Goal: Use online tool/utility: Utilize a website feature to perform a specific function

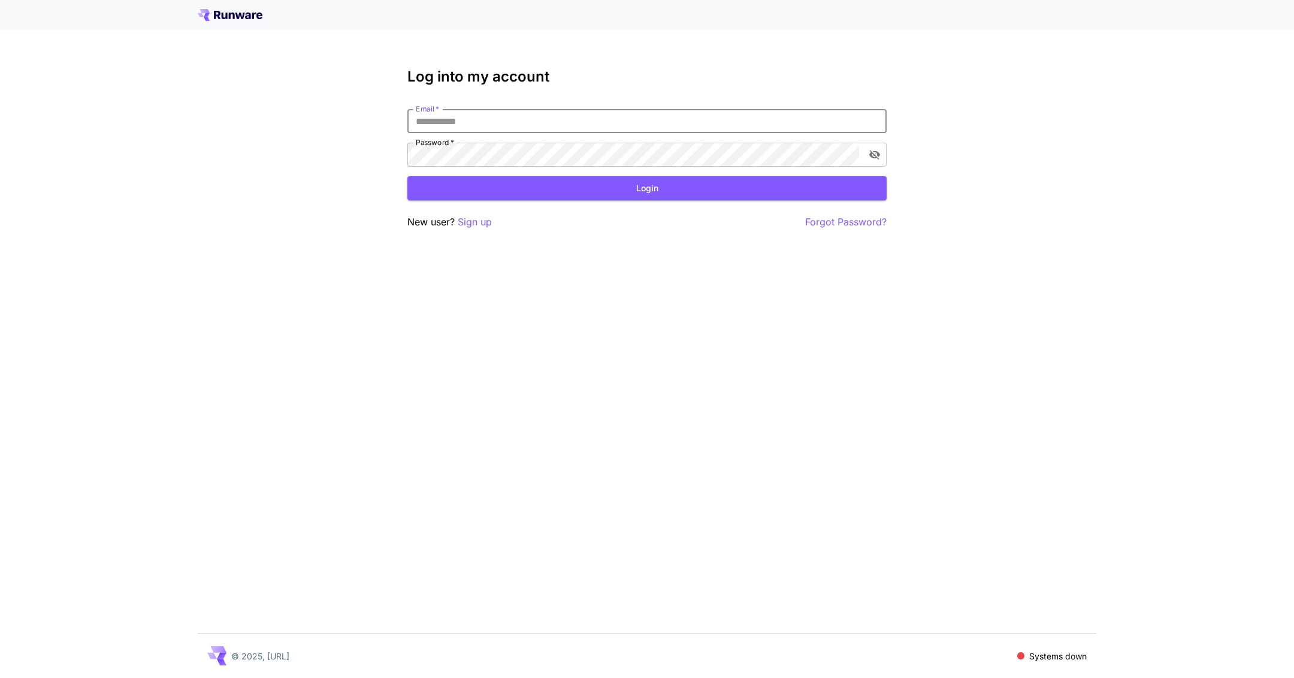
click at [624, 122] on input "Email   *" at bounding box center [646, 121] width 479 height 24
type input "**********"
click button "Login" at bounding box center [646, 188] width 479 height 25
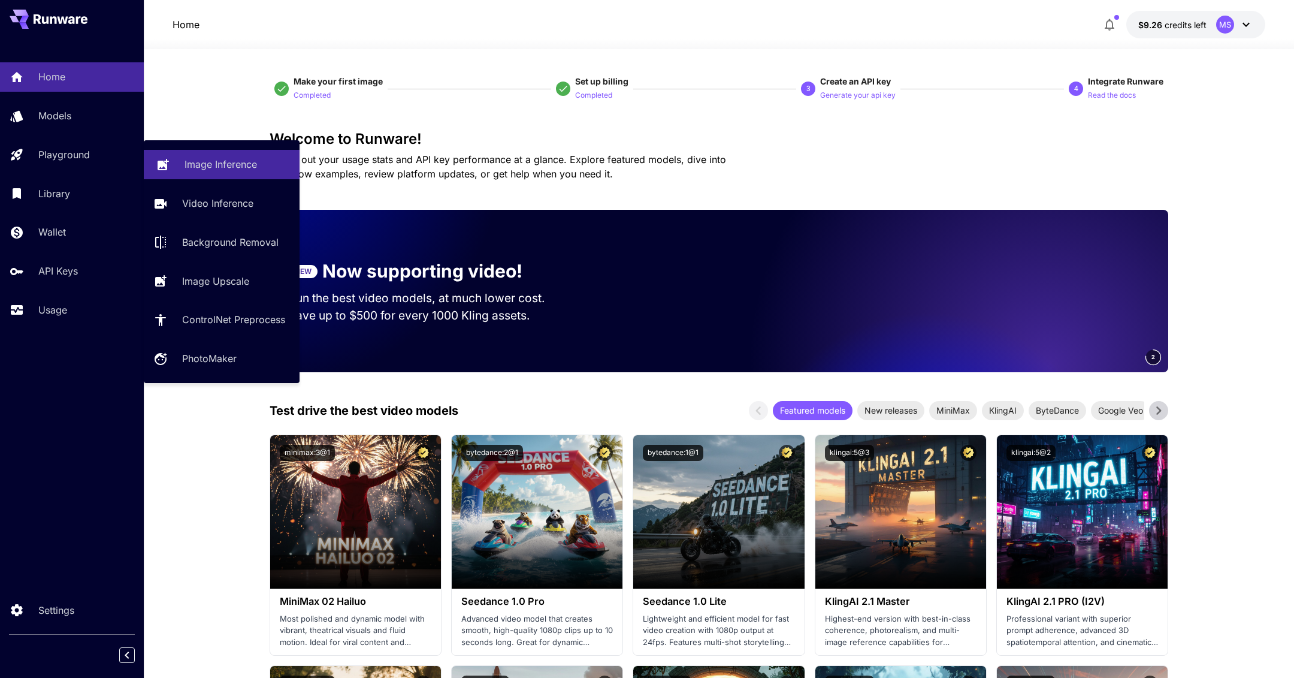
click at [183, 177] on link "Image Inference" at bounding box center [222, 164] width 156 height 29
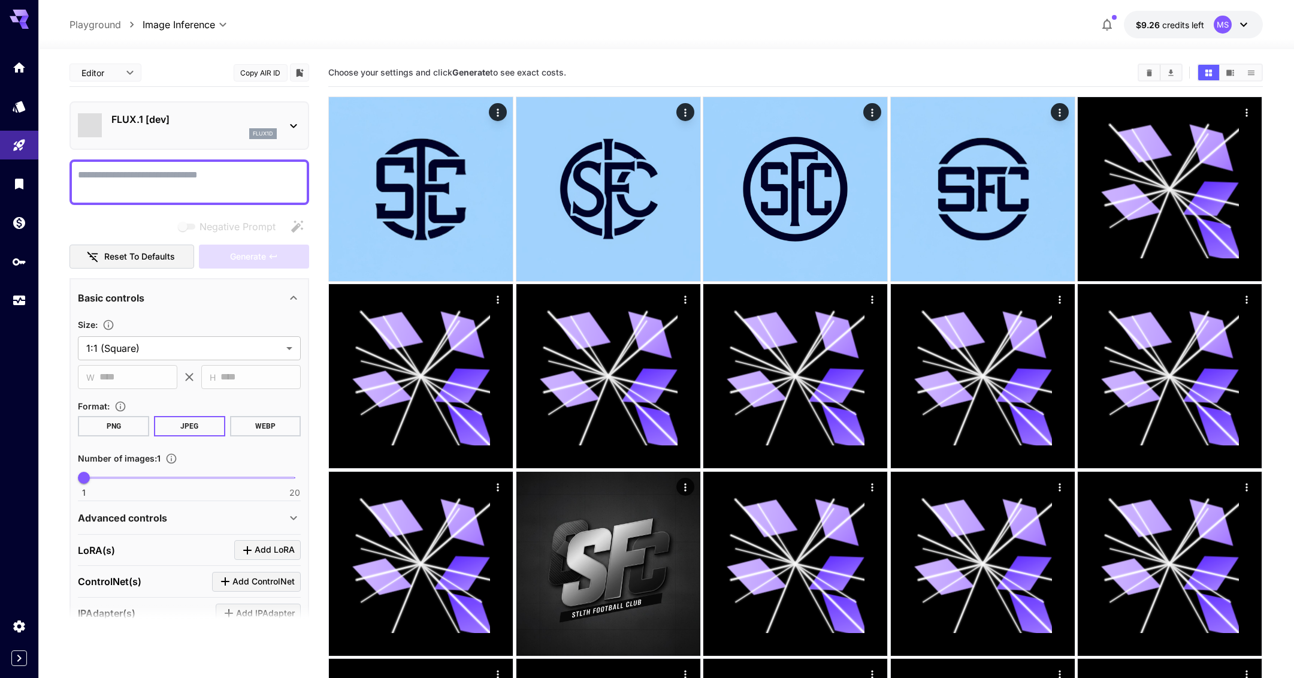
type input "**********"
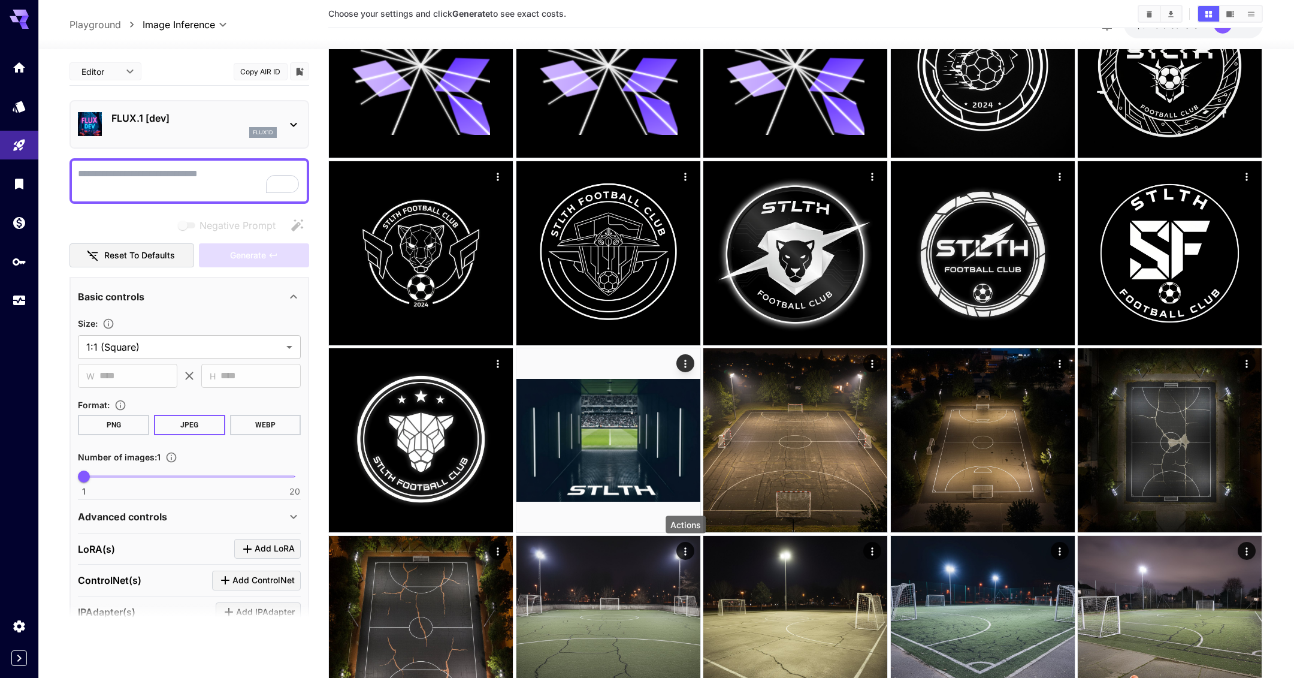
scroll to position [1345, 0]
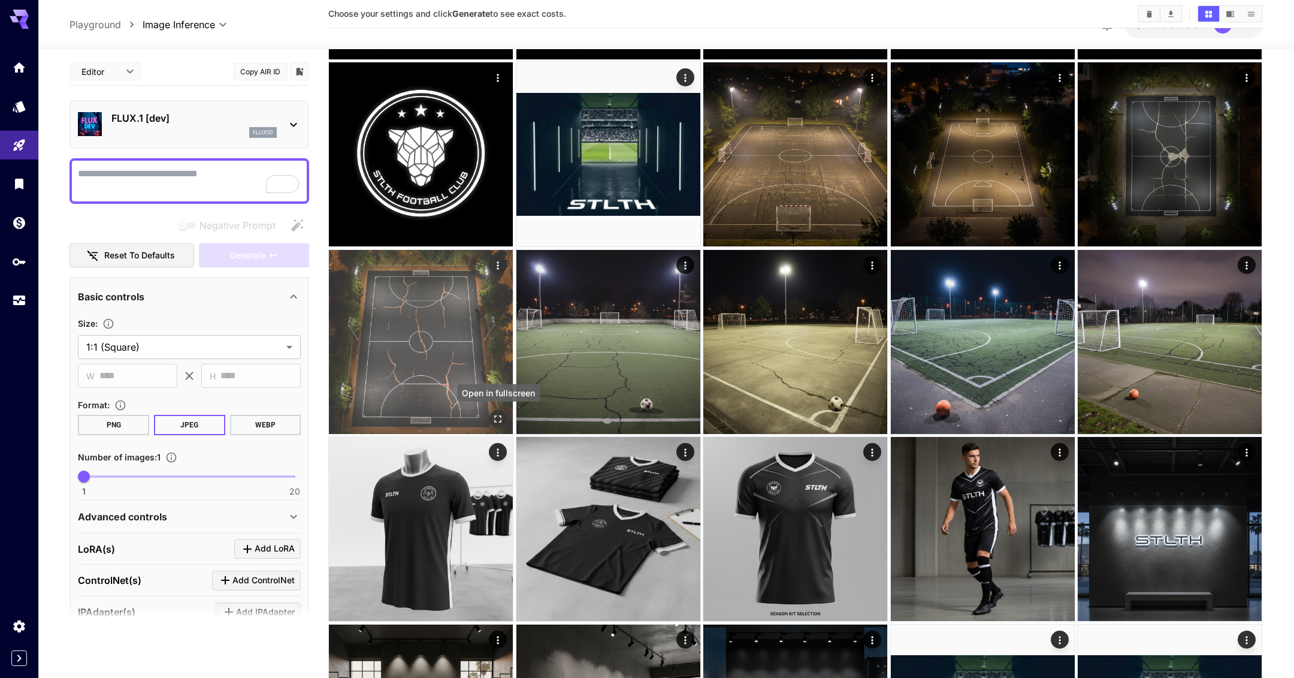
click at [498, 416] on icon "Open in fullscreen" at bounding box center [499, 419] width 12 height 12
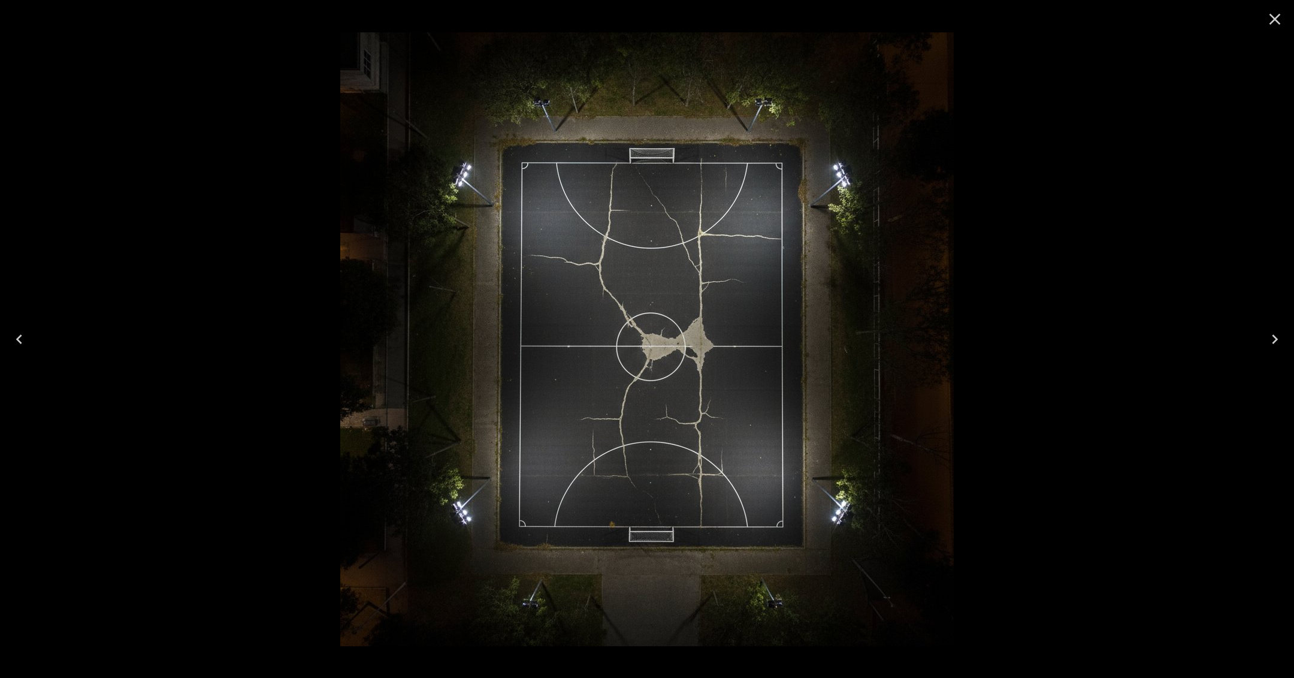
click at [1275, 23] on icon "Close" at bounding box center [1274, 19] width 19 height 19
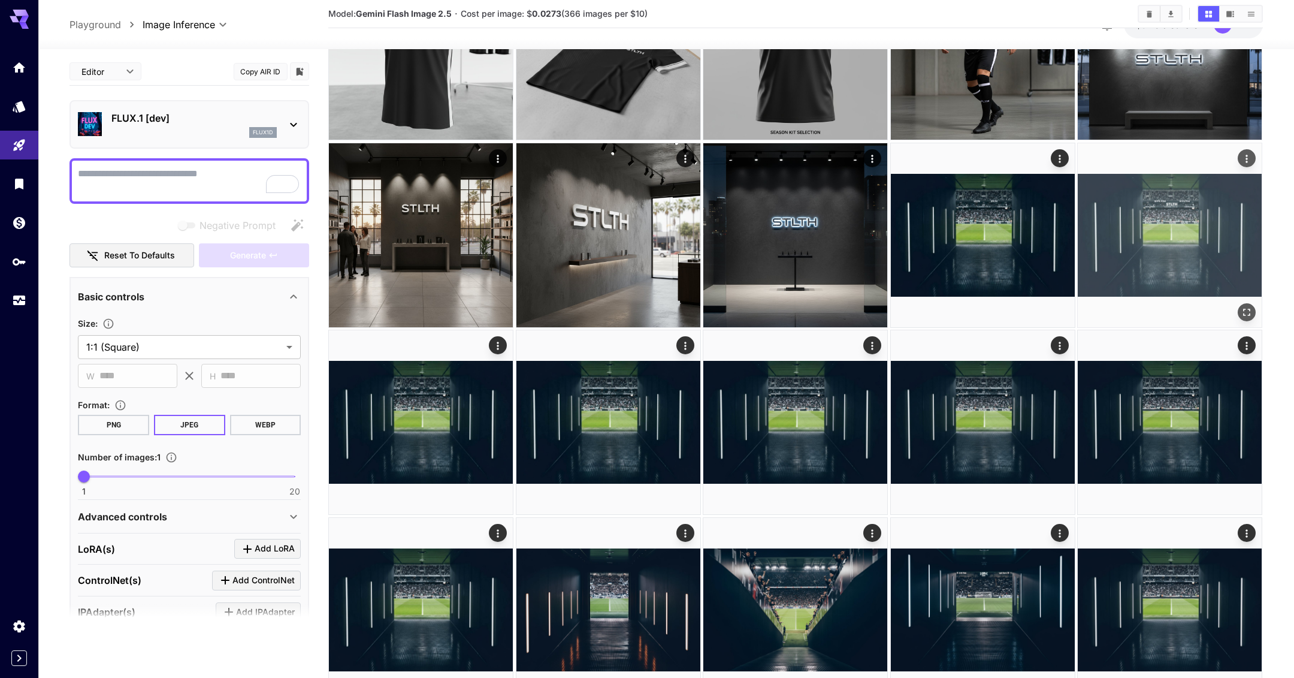
scroll to position [1827, 0]
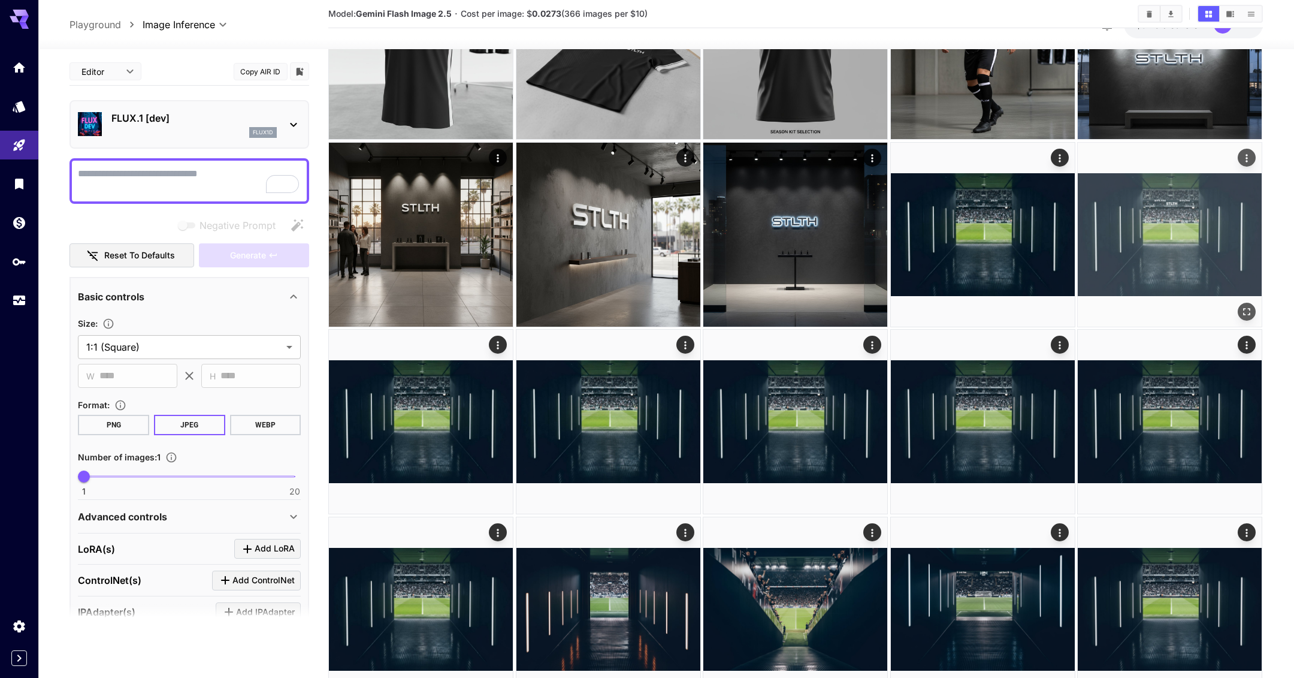
click at [1245, 314] on icon "Open in fullscreen" at bounding box center [1247, 311] width 7 height 7
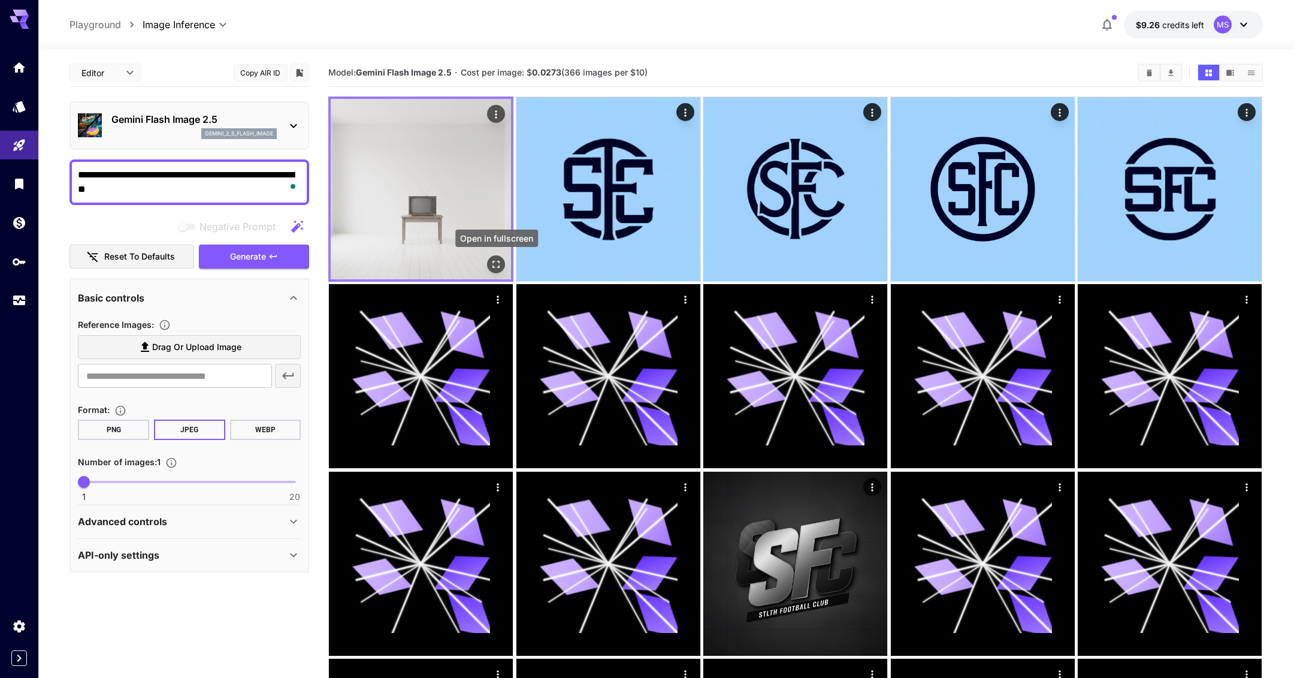
click at [497, 258] on icon "Open in fullscreen" at bounding box center [497, 264] width 12 height 12
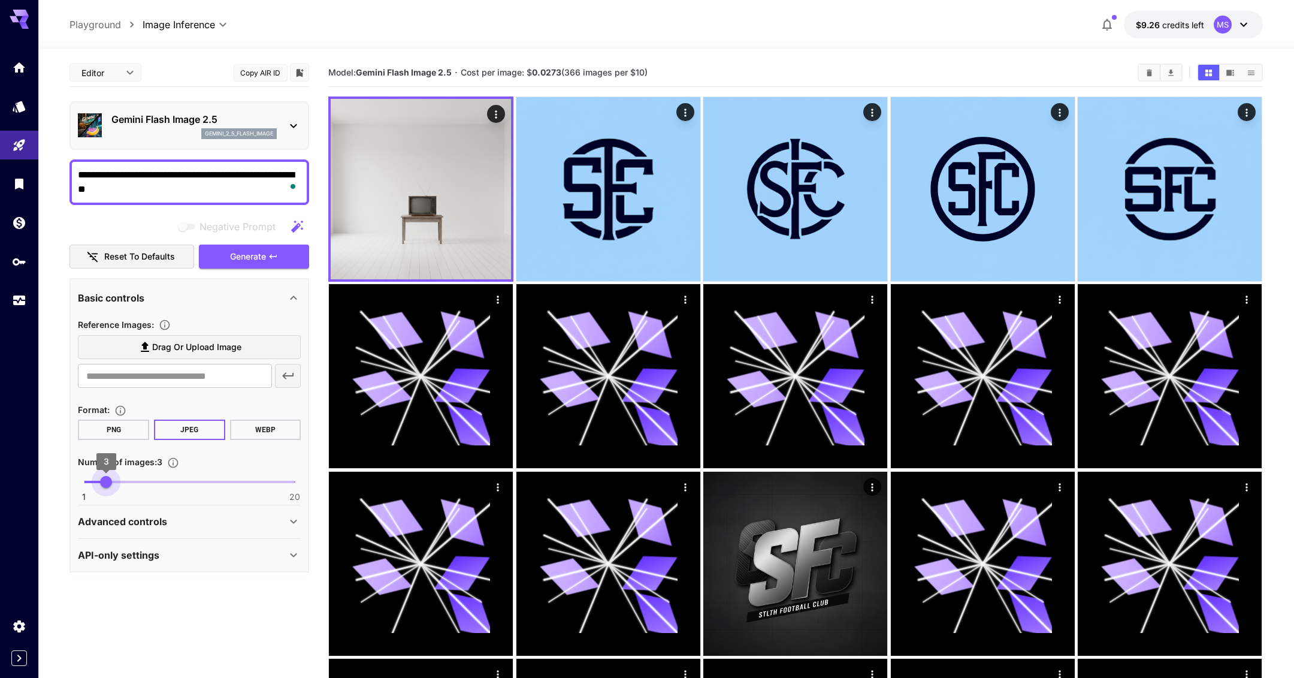
type input "*"
drag, startPoint x: 83, startPoint y: 478, endPoint x: 117, endPoint y: 478, distance: 34.2
click at [117, 478] on span "4" at bounding box center [117, 482] width 12 height 12
click at [271, 258] on icon "button" at bounding box center [273, 257] width 10 height 10
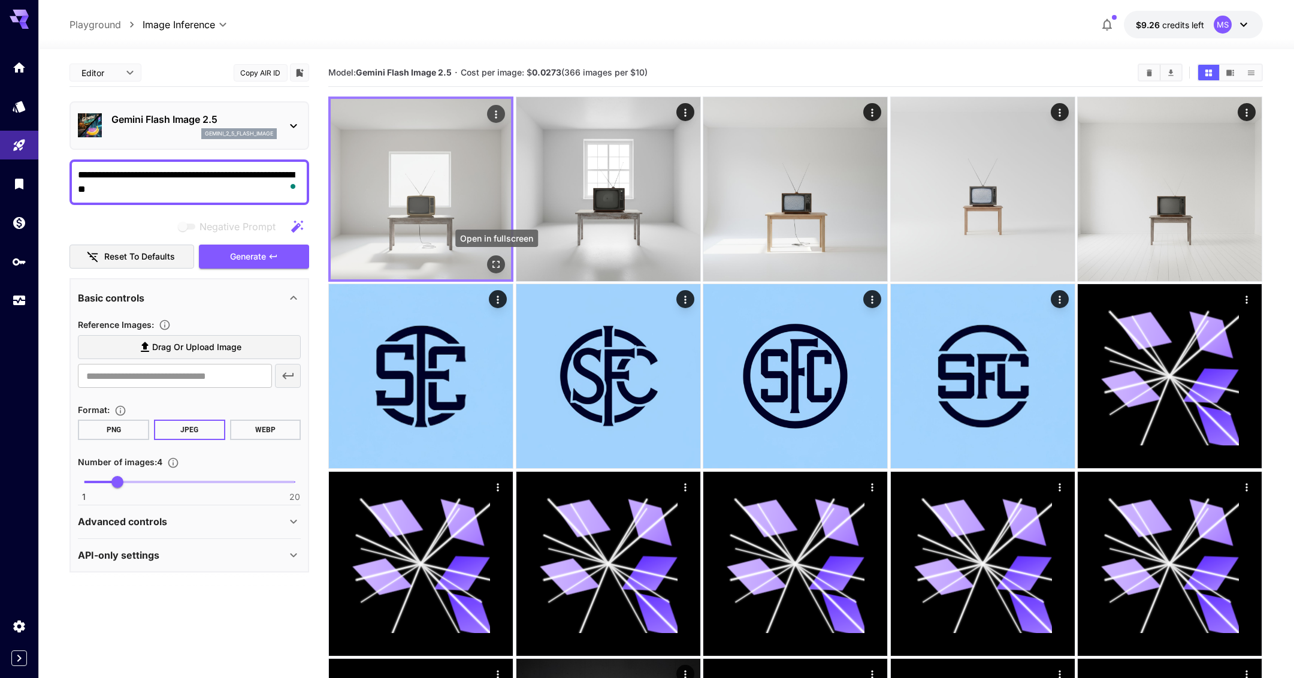
click at [502, 262] on icon "Open in fullscreen" at bounding box center [497, 264] width 12 height 12
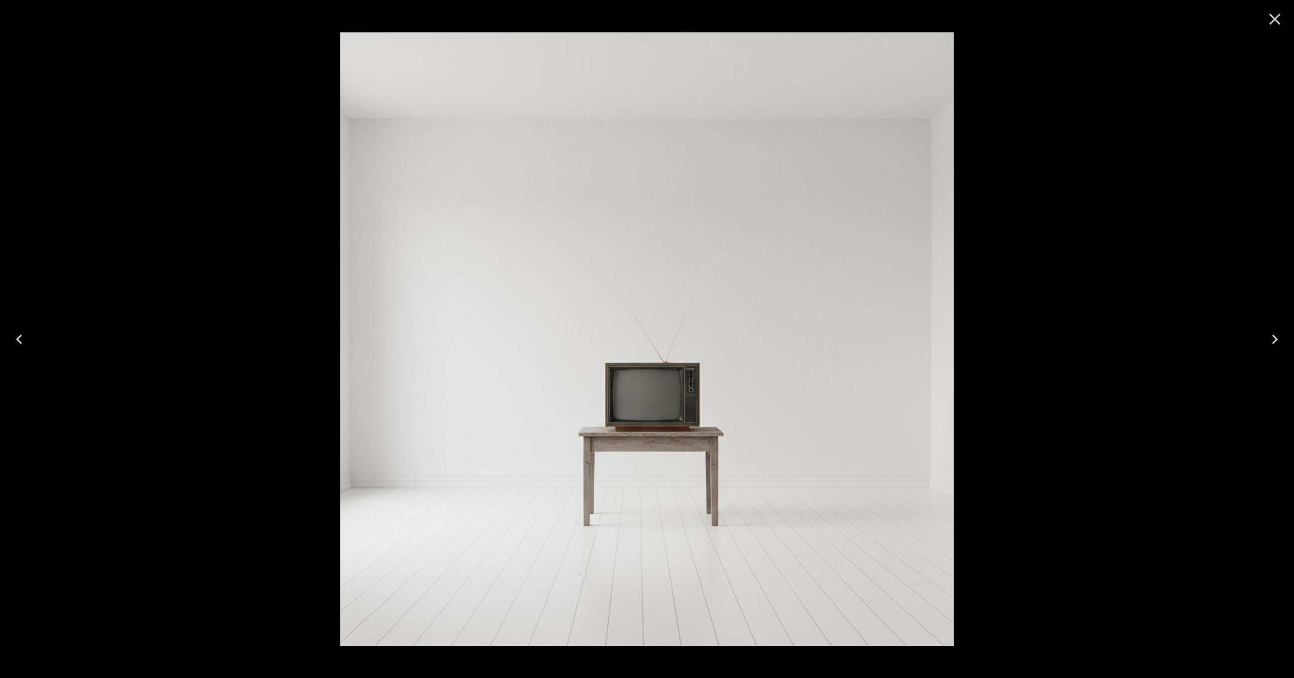
click at [1277, 26] on icon "Close" at bounding box center [1274, 19] width 19 height 19
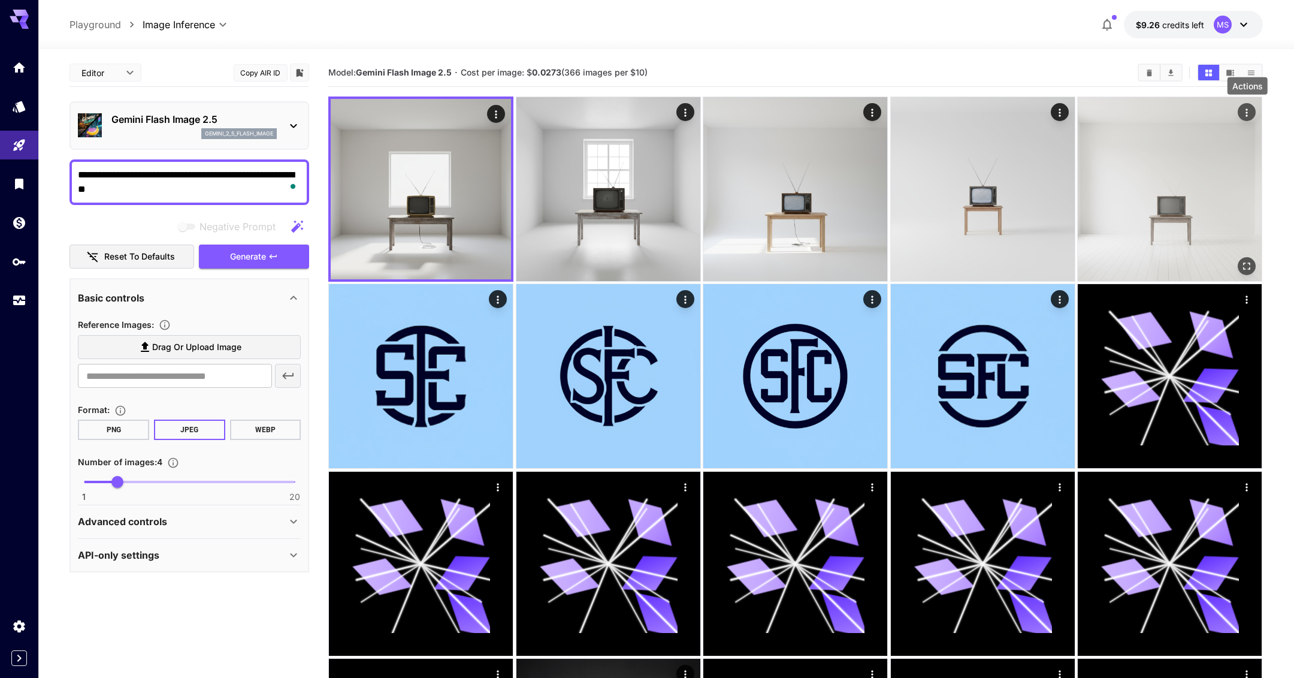
click at [1253, 109] on icon "Actions" at bounding box center [1248, 113] width 12 height 12
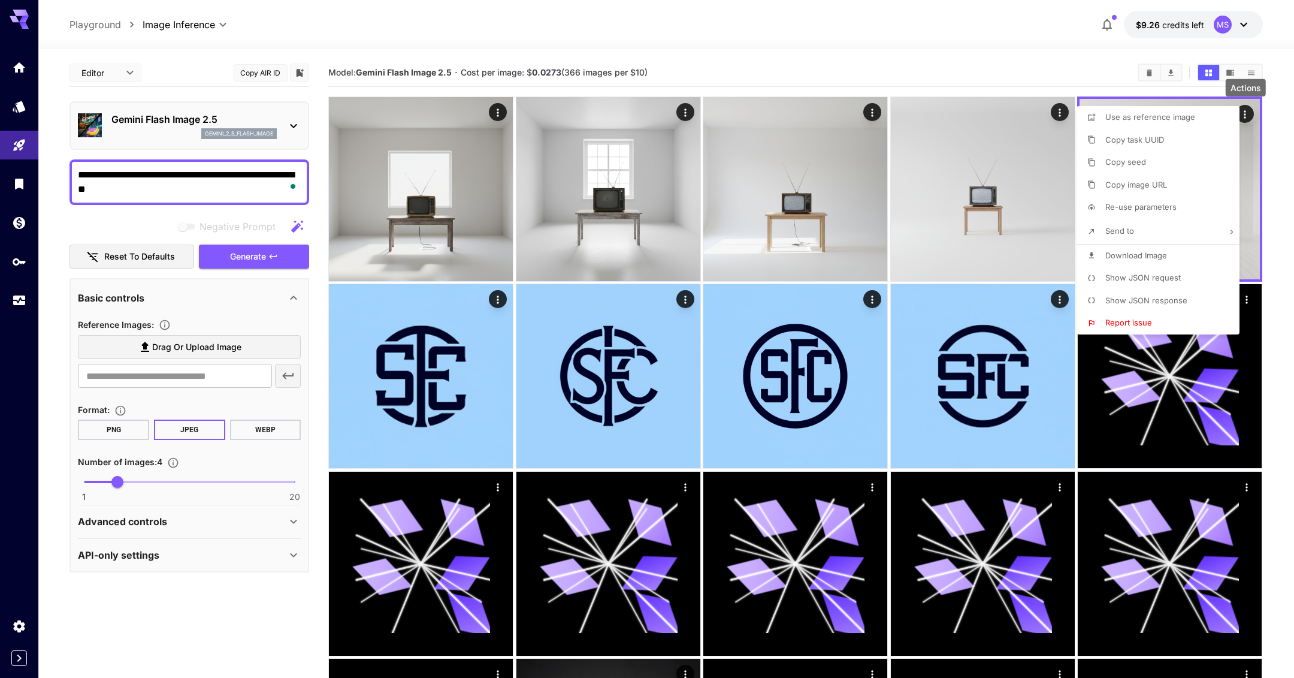
click at [1281, 115] on div at bounding box center [647, 339] width 1294 height 678
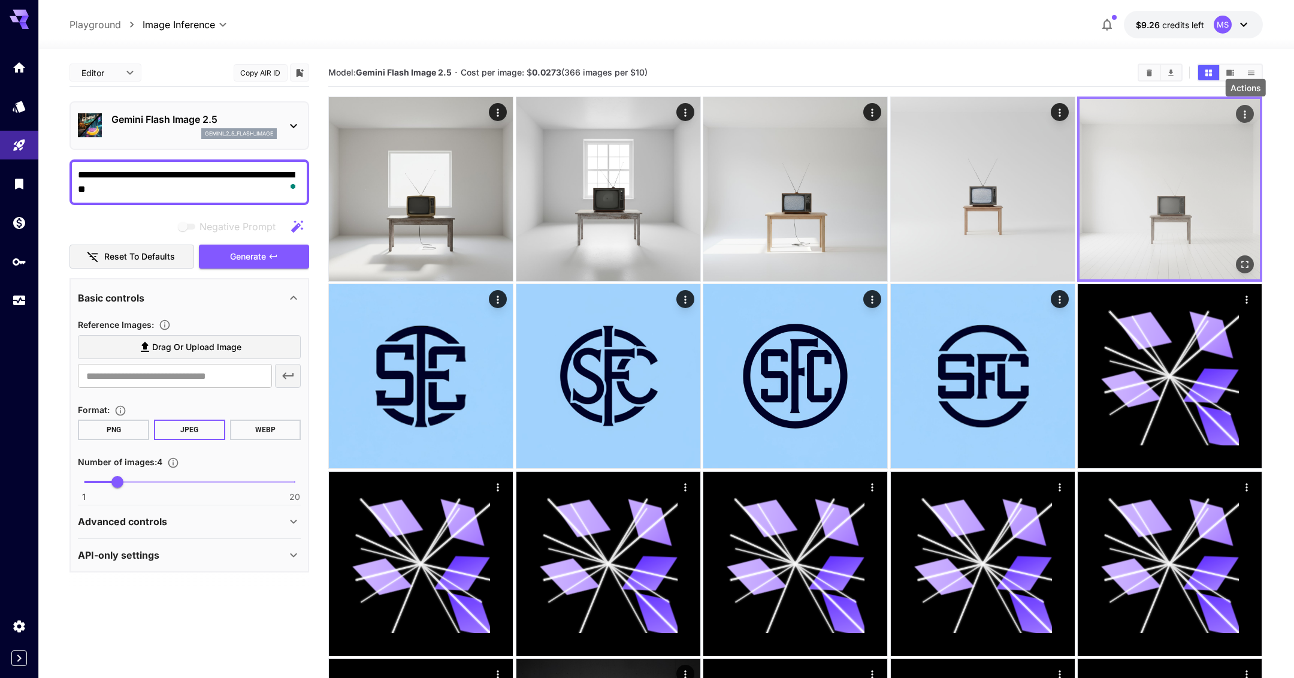
click at [1244, 105] on button "Actions" at bounding box center [1246, 114] width 18 height 18
click at [1246, 112] on icon "Actions" at bounding box center [1246, 114] width 12 height 12
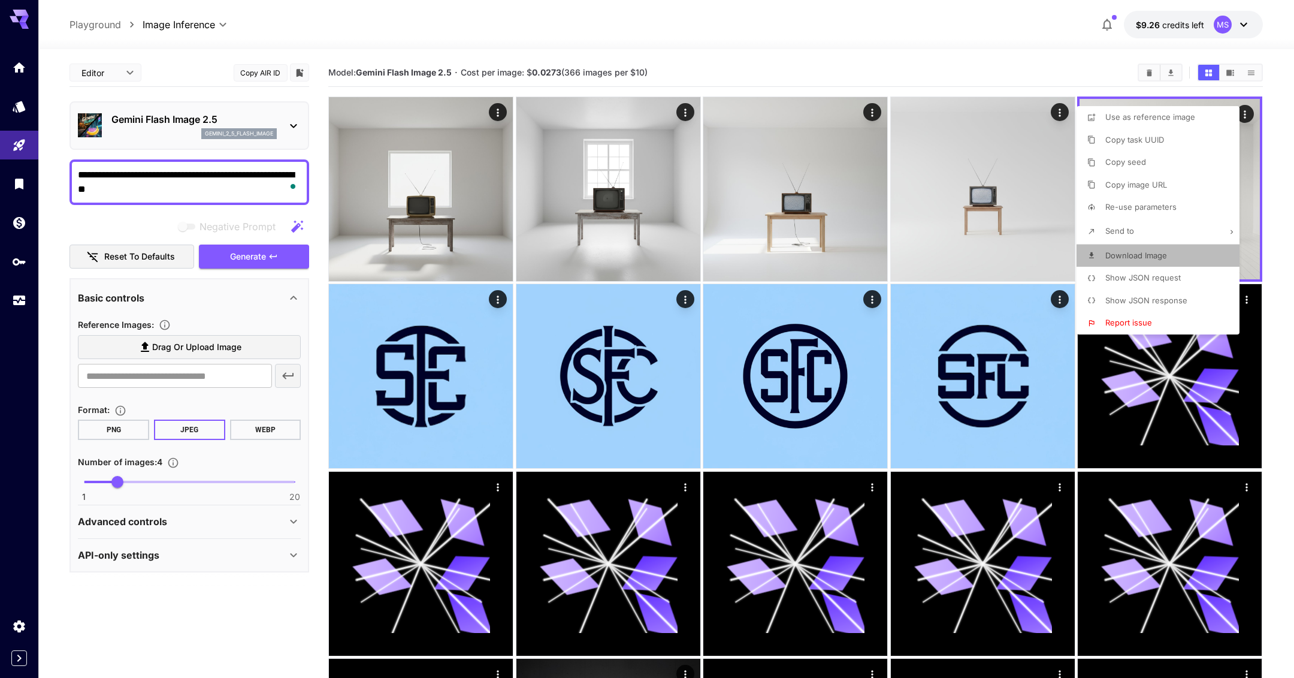
click at [1149, 259] on span "Download Image" at bounding box center [1136, 255] width 62 height 10
click at [24, 142] on div at bounding box center [647, 339] width 1294 height 678
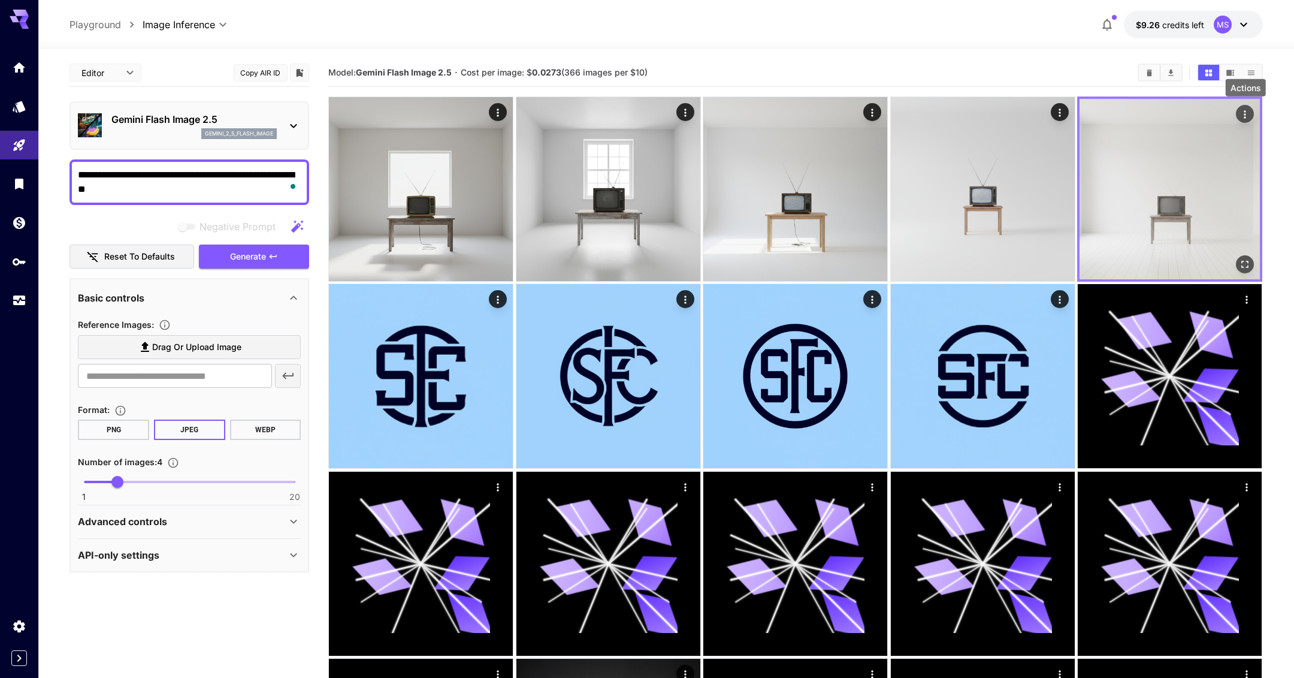
click at [1246, 116] on icon "Actions" at bounding box center [1246, 114] width 12 height 12
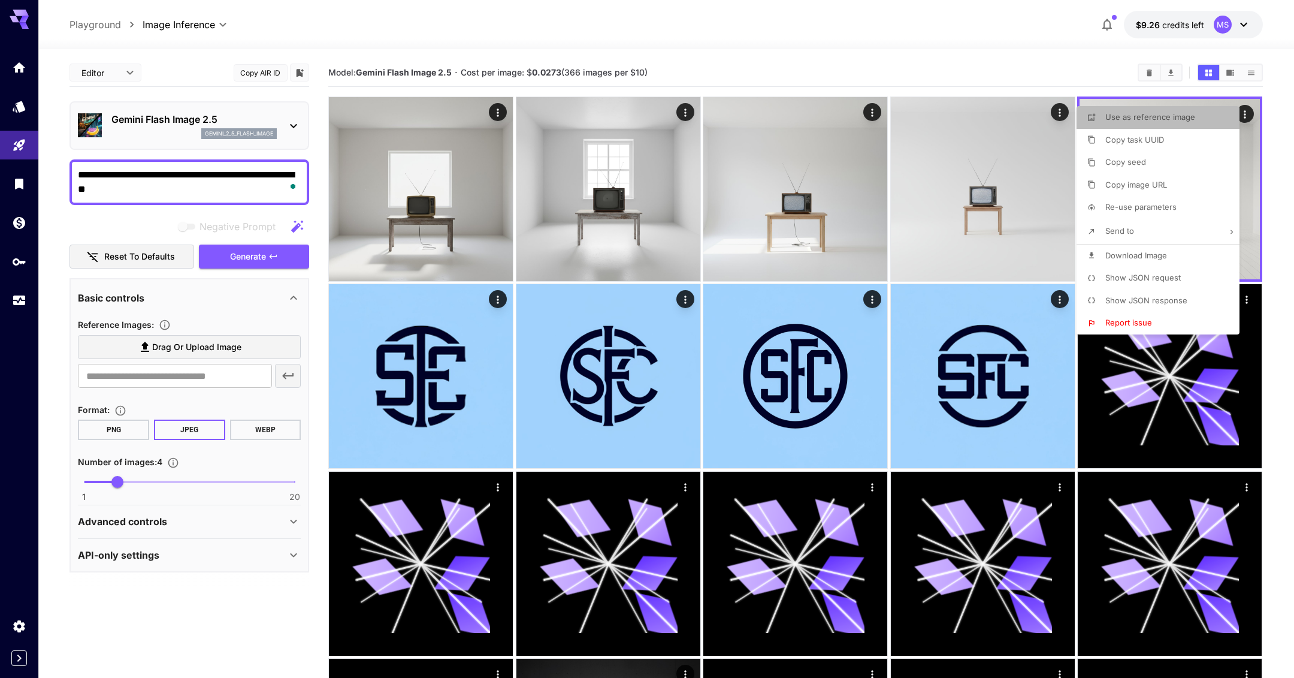
click at [1188, 123] on li "Use as reference image" at bounding box center [1162, 117] width 170 height 23
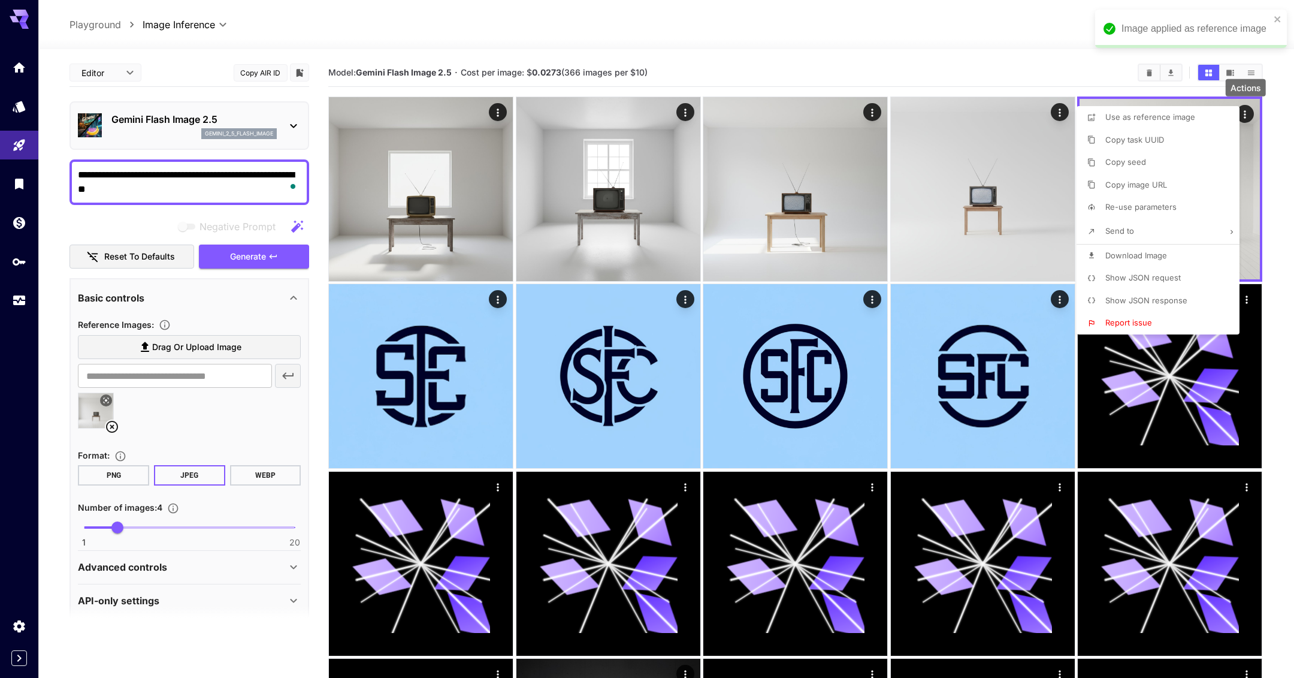
click at [26, 144] on div at bounding box center [647, 339] width 1294 height 678
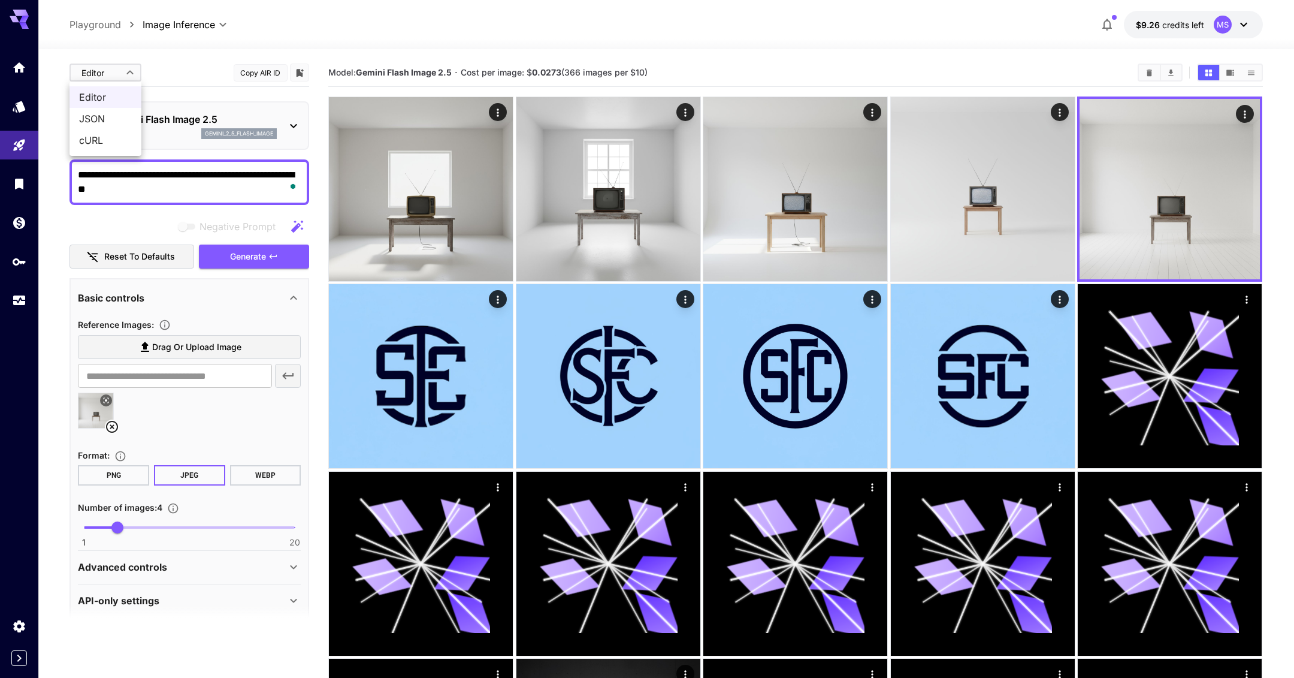
click at [0, 164] on div at bounding box center [647, 339] width 1294 height 678
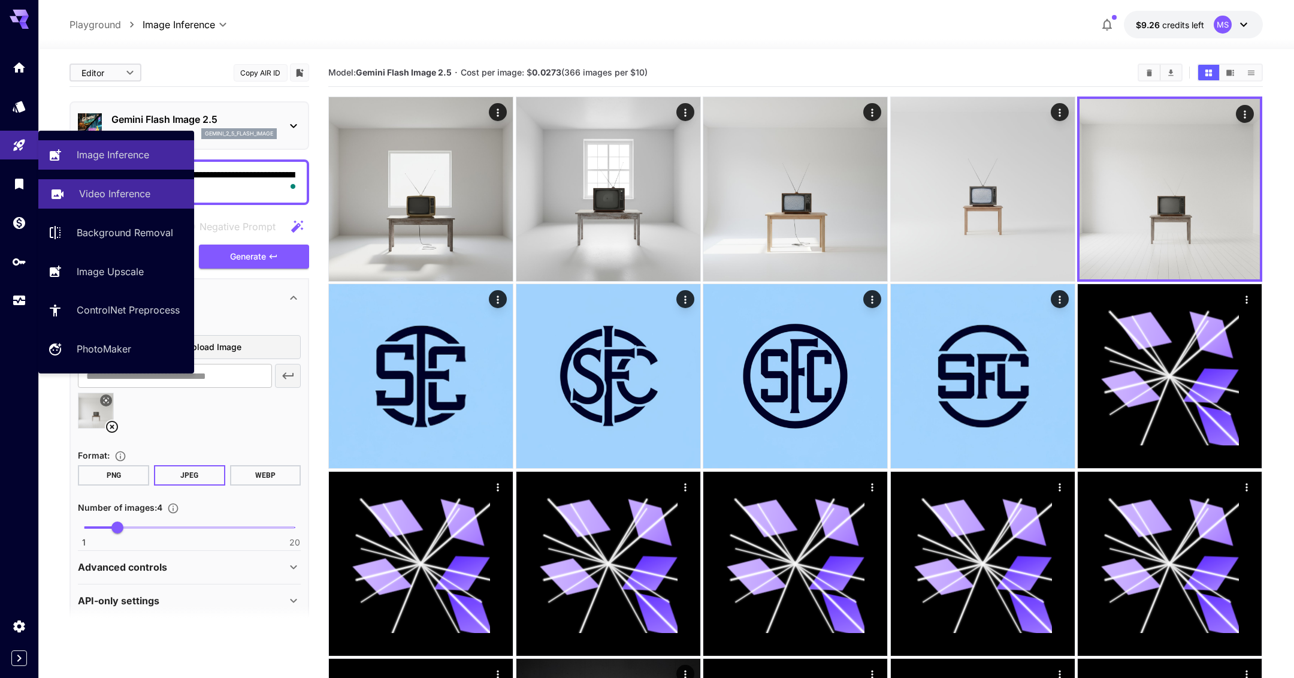
click at [124, 192] on p "Video Inference" at bounding box center [114, 193] width 71 height 14
type input "**********"
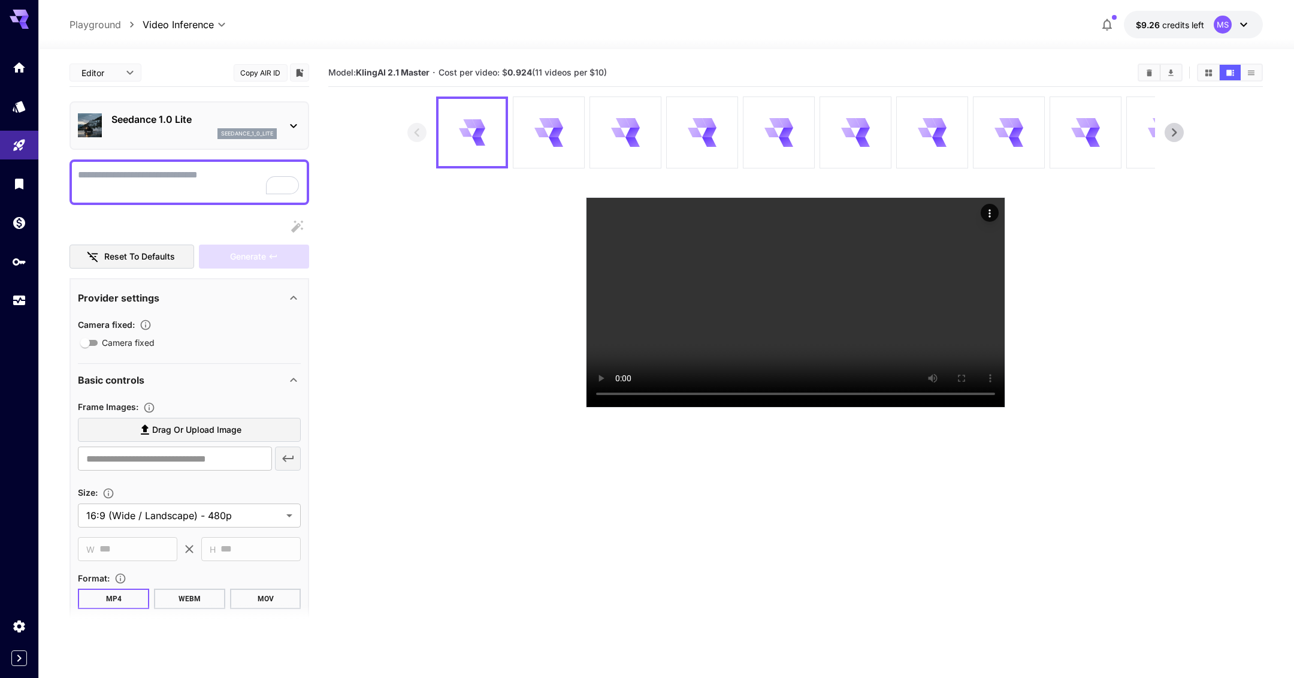
click at [176, 119] on p "Seedance 1.0 Lite" at bounding box center [193, 119] width 165 height 14
click at [297, 116] on div at bounding box center [647, 339] width 1294 height 678
click at [289, 129] on div at bounding box center [647, 339] width 1294 height 678
click at [352, 116] on div at bounding box center [647, 339] width 1294 height 678
click at [203, 175] on div at bounding box center [168, 202] width 180 height 68
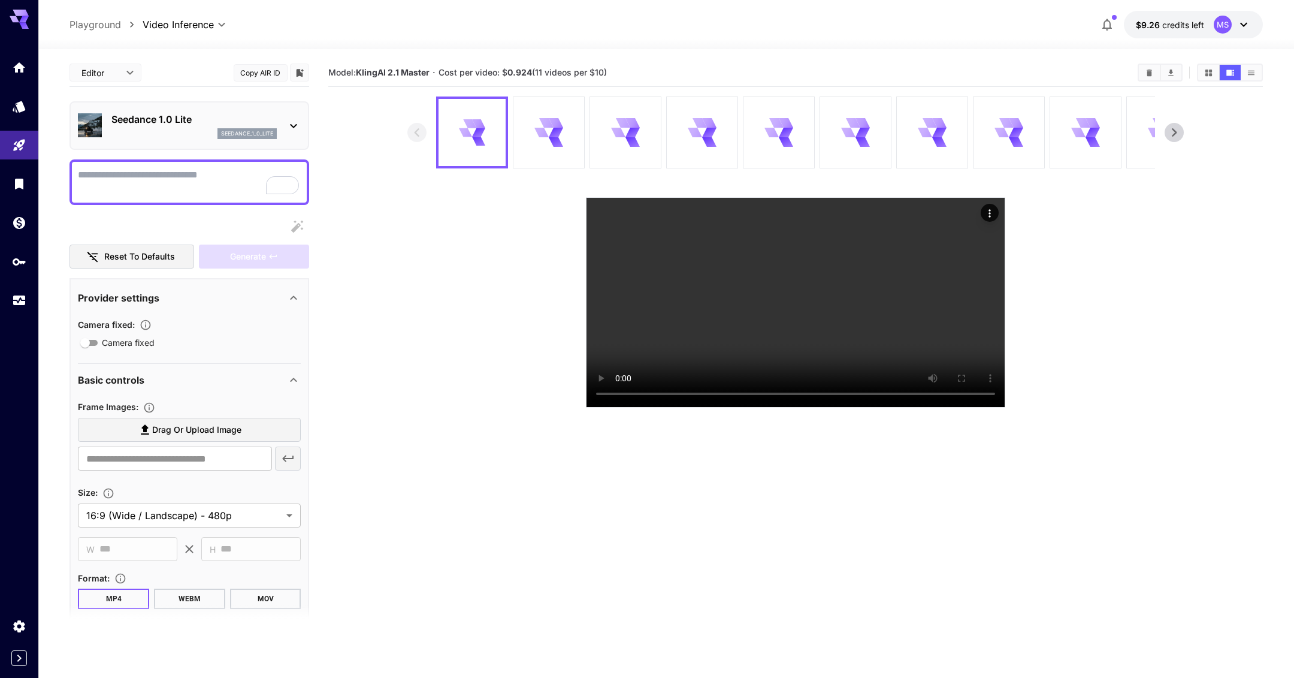
click at [233, 135] on p "seedance_1_0_lite" at bounding box center [247, 133] width 52 height 8
